Goal: Answer question/provide support: Share knowledge or assist other users

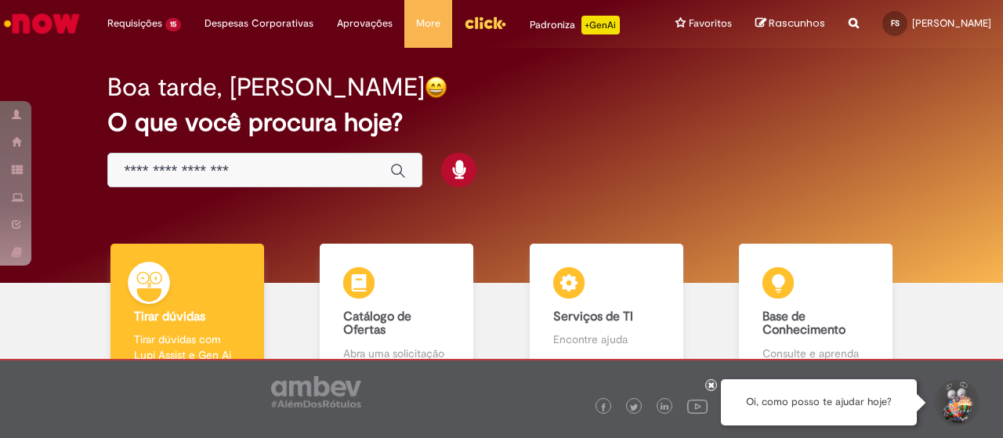
click at [594, 125] on h2 "O que você procura hoje?" at bounding box center [500, 122] width 787 height 27
click at [263, 170] on input "Basta digitar aqui" at bounding box center [249, 171] width 251 height 18
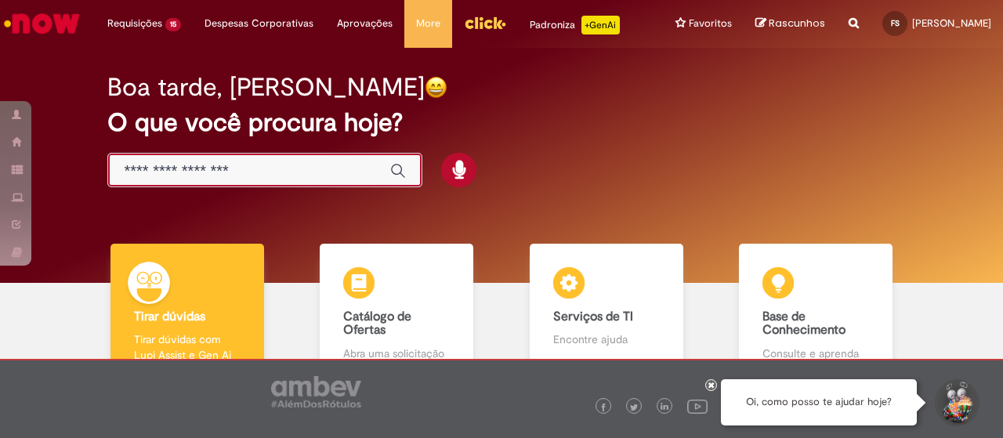
click at [57, 24] on img "Ir para a Homepage" at bounding box center [42, 23] width 81 height 31
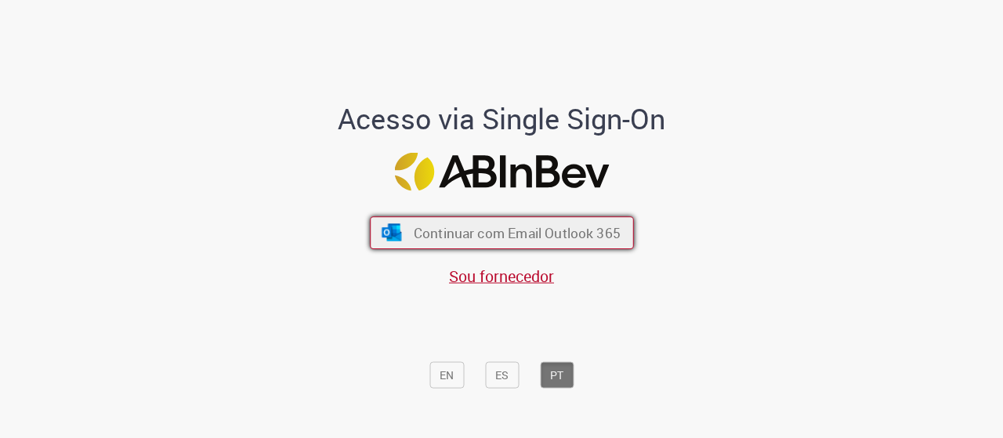
click at [481, 231] on span "Continuar com Email Outlook 365" at bounding box center [516, 232] width 207 height 18
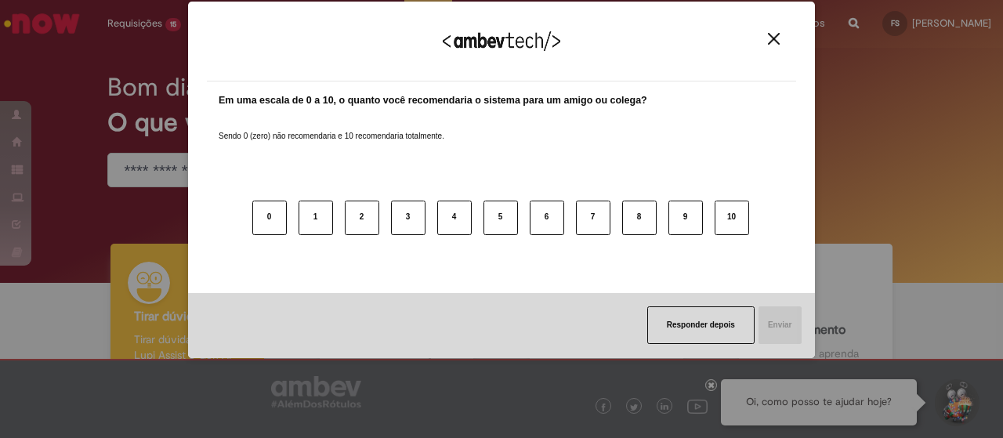
click at [771, 44] on img "Close" at bounding box center [774, 39] width 12 height 12
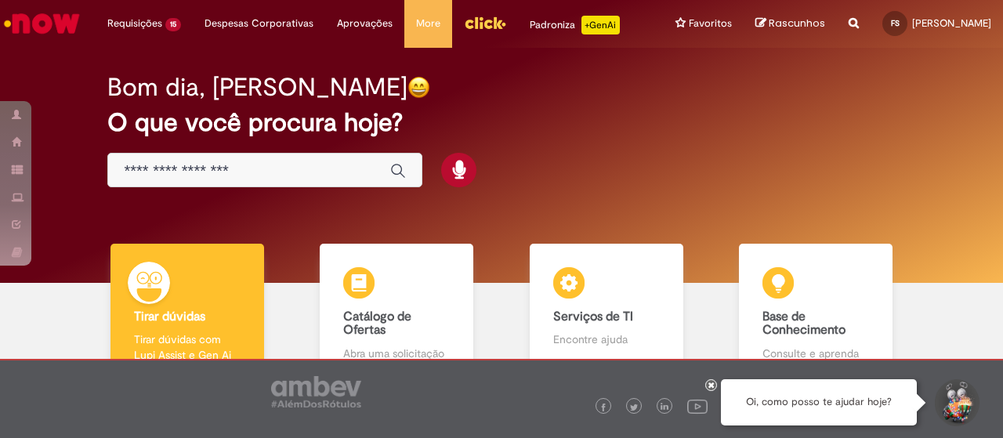
click at [166, 168] on input "Basta digitar aqui" at bounding box center [249, 171] width 251 height 18
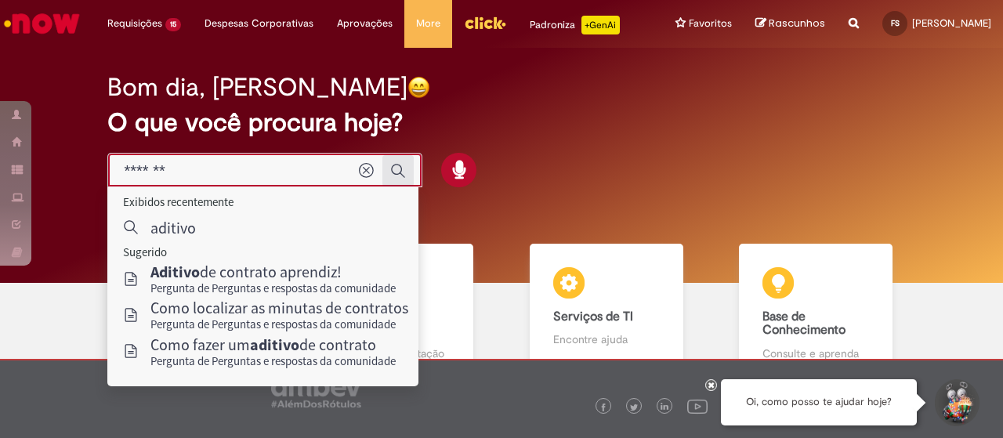
type input "*******"
click at [397, 165] on icon "Enviar pesquisa" at bounding box center [398, 171] width 16 height 16
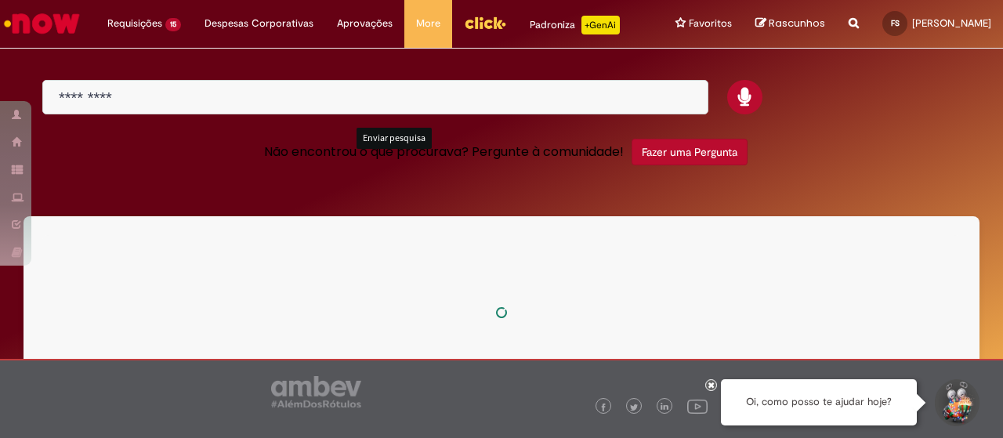
type input "*******"
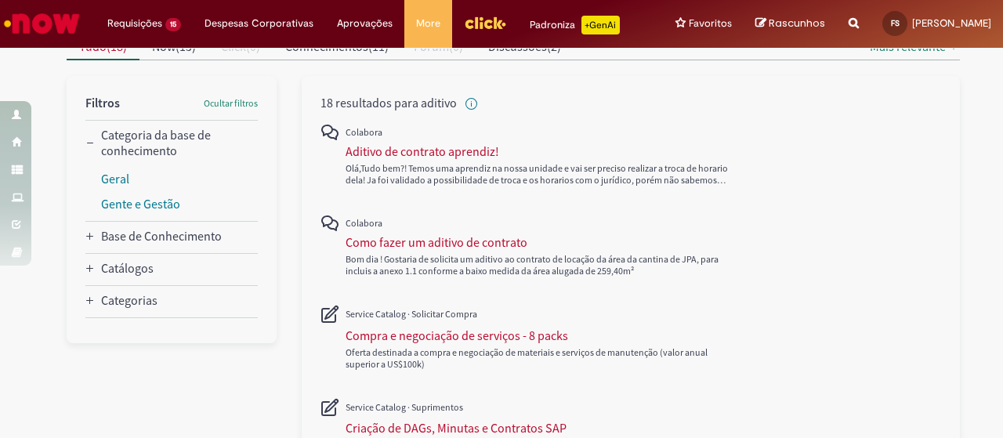
scroll to position [157, 0]
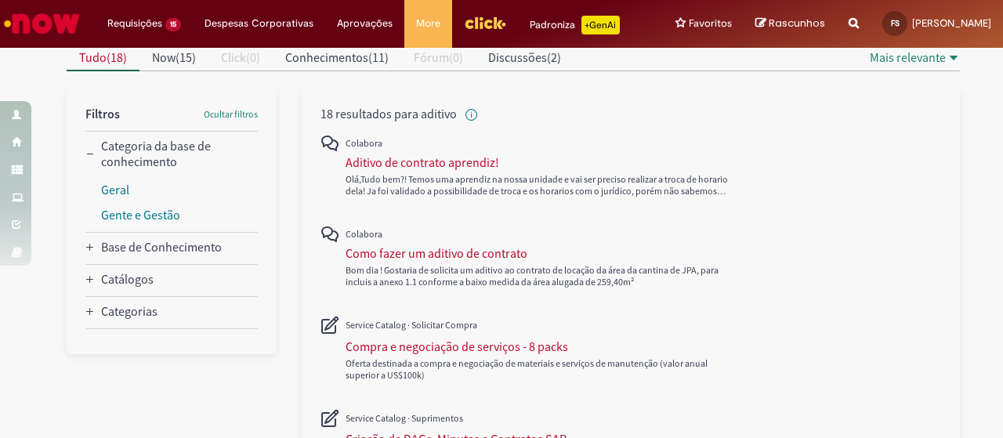
click at [73, 19] on img "Ir para a Homepage" at bounding box center [42, 23] width 81 height 31
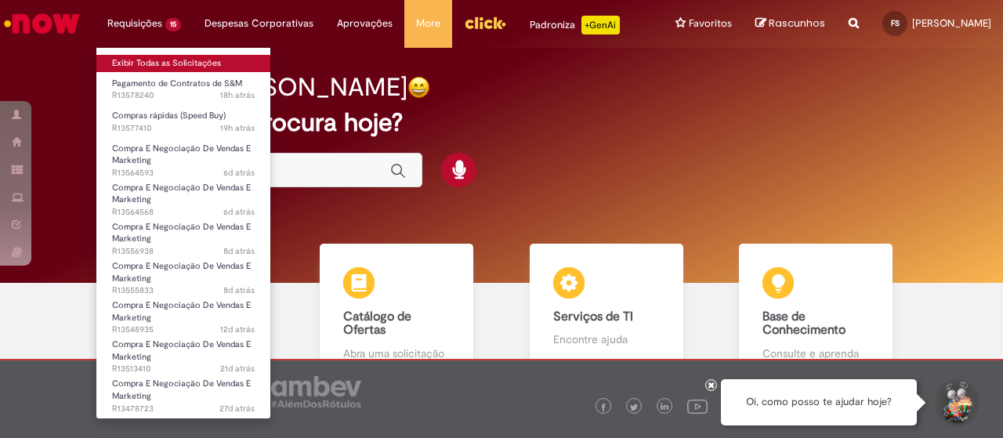
click at [165, 59] on link "Exibir Todas as Solicitações" at bounding box center [183, 63] width 174 height 17
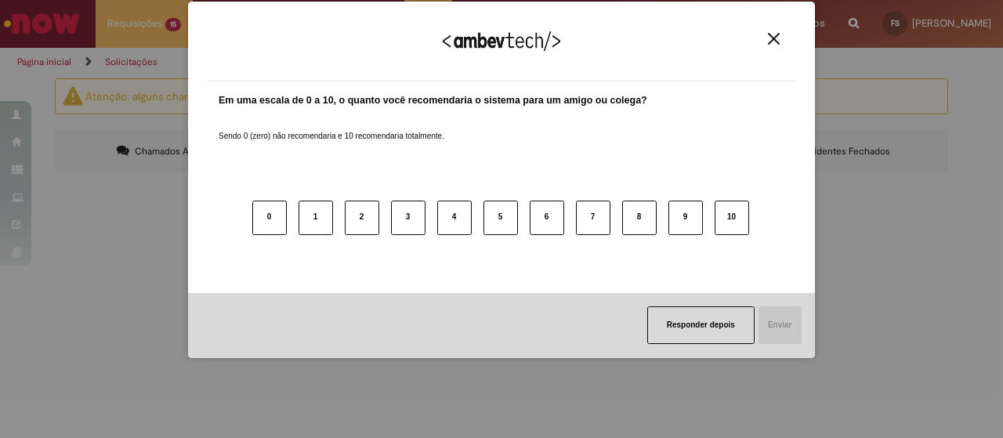
click at [767, 38] on button "Close" at bounding box center [773, 38] width 21 height 13
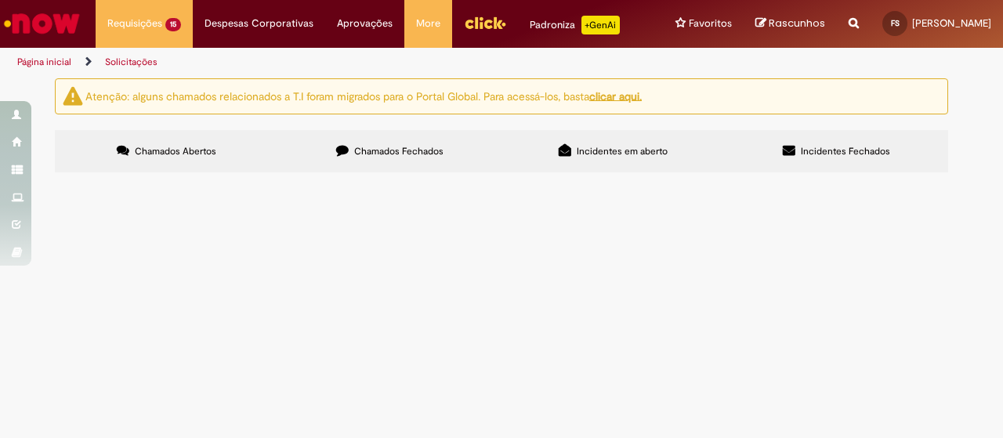
scroll to position [78, 0]
click at [0, 0] on span "custo de brand content em omelte para SFN" at bounding box center [0, 0] width 0 height 0
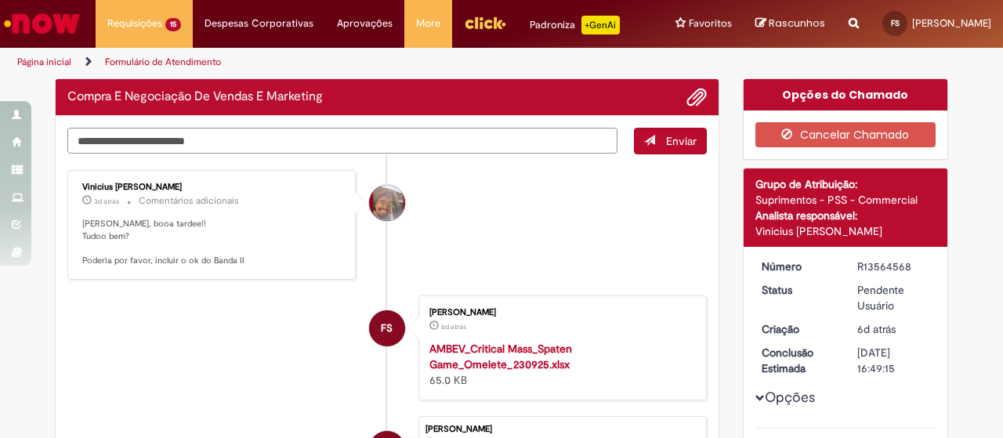
click at [261, 138] on textarea "Digite sua mensagem aqui..." at bounding box center [342, 141] width 550 height 26
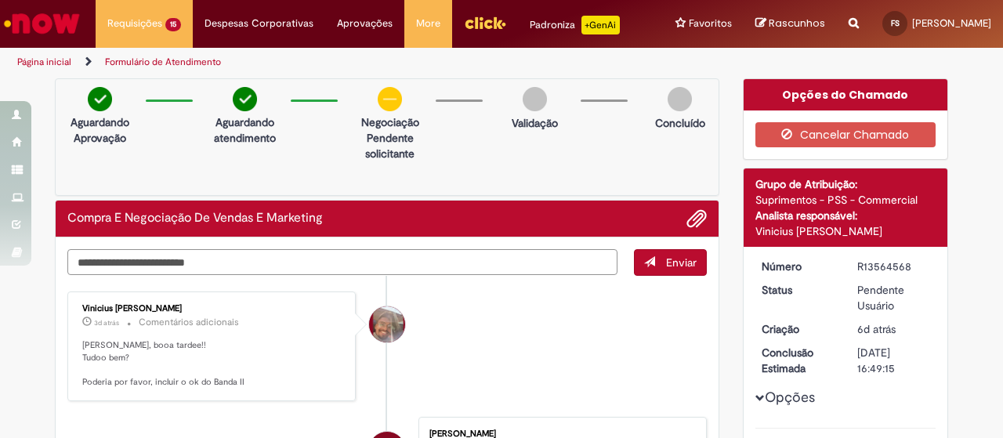
click at [294, 255] on textarea "Digite sua mensagem aqui..." at bounding box center [342, 262] width 550 height 26
type textarea "*"
click at [502, 363] on li "Vinicius Rafael De Souza 3d atrás 3 dias atrás Comentários adicionais Falaa mel…" at bounding box center [386, 346] width 639 height 110
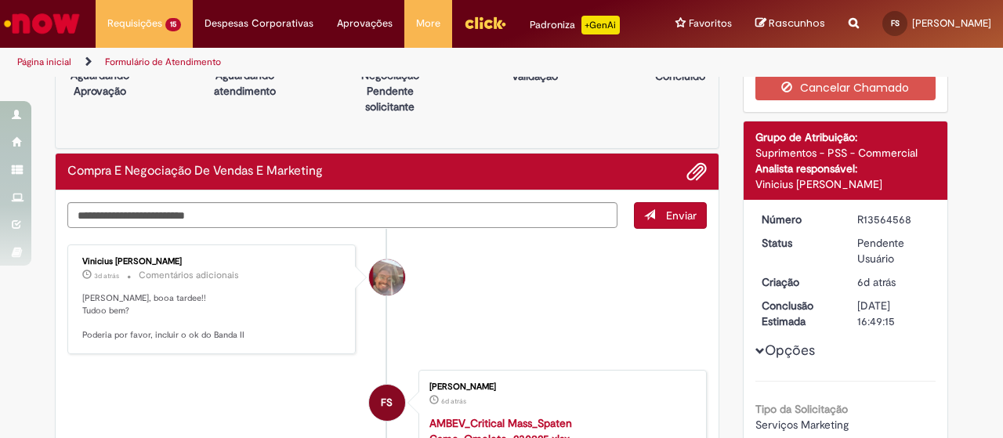
scroll to position [78, 0]
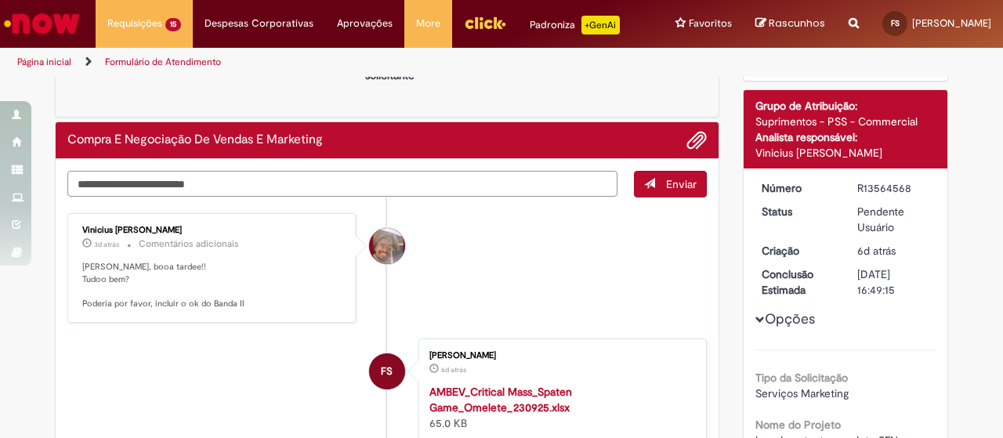
click at [295, 186] on textarea "Digite sua mensagem aqui..." at bounding box center [342, 184] width 550 height 26
type textarea "**********"
click at [647, 181] on span "submit" at bounding box center [649, 183] width 11 height 11
